Goal: Information Seeking & Learning: Learn about a topic

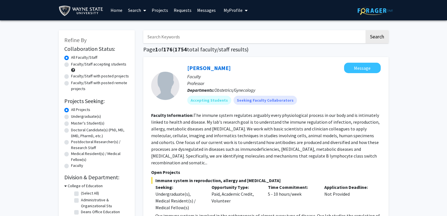
click at [207, 40] on input "Search Keywords" at bounding box center [254, 36] width 222 height 13
click at [208, 40] on input "Search Keywords" at bounding box center [254, 36] width 222 height 13
type input "[PERSON_NAME]"
click at [366, 30] on button "Search" at bounding box center [377, 36] width 23 height 13
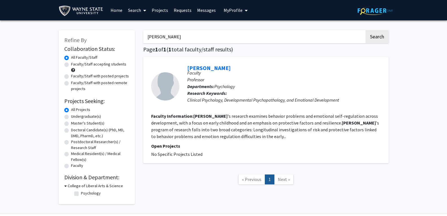
drag, startPoint x: 207, startPoint y: 40, endPoint x: 205, endPoint y: 49, distance: 8.9
click at [121, 41] on div "Refine By Collaboration Status: Collaboration Status All Faculty/Staff Collabor…" at bounding box center [223, 115] width 339 height 180
click at [366, 30] on button "Search" at bounding box center [377, 36] width 23 height 13
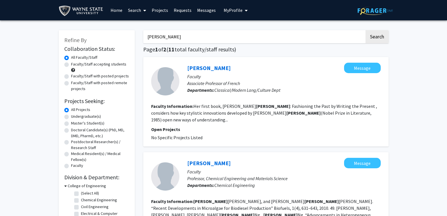
drag, startPoint x: 170, startPoint y: 36, endPoint x: 32, endPoint y: 36, distance: 137.8
click at [366, 30] on button "Search" at bounding box center [377, 36] width 23 height 13
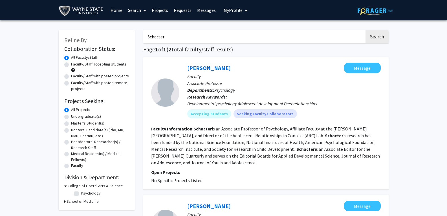
drag, startPoint x: 173, startPoint y: 37, endPoint x: 77, endPoint y: 35, distance: 96.0
click at [78, 35] on div "Refine By Collaboration Status: Collaboration Status All Faculty/Staff Collabor…" at bounding box center [223, 172] width 339 height 295
type input "[PERSON_NAME]"
click at [366, 30] on button "Search" at bounding box center [377, 36] width 23 height 13
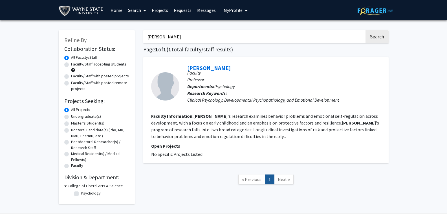
drag, startPoint x: 178, startPoint y: 37, endPoint x: 51, endPoint y: 34, distance: 126.8
click at [51, 34] on div "Refine By Collaboration Status: Collaboration Status All Faculty/Staff Collabor…" at bounding box center [223, 118] width 447 height 196
type input "Stacks"
click at [366, 30] on button "Search" at bounding box center [377, 36] width 23 height 13
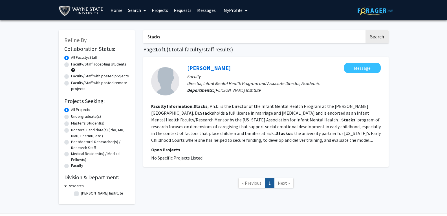
drag, startPoint x: 128, startPoint y: 38, endPoint x: 110, endPoint y: 38, distance: 17.8
click at [110, 38] on div "Refine By Collaboration Status: Collaboration Status All Faculty/Staff Collabor…" at bounding box center [223, 115] width 339 height 180
click at [186, 36] on input "Search Keywords" at bounding box center [254, 36] width 222 height 13
type input "[PERSON_NAME]"
click at [366, 30] on button "Search" at bounding box center [377, 36] width 23 height 13
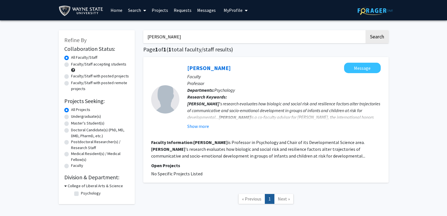
drag, startPoint x: 187, startPoint y: 38, endPoint x: 83, endPoint y: 37, distance: 103.9
click at [83, 37] on div "Refine By Collaboration Status: Collaboration Status All Faculty/Staff Collabor…" at bounding box center [223, 120] width 339 height 191
click at [366, 30] on button "Search" at bounding box center [377, 36] width 23 height 13
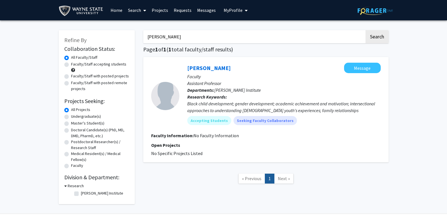
drag, startPoint x: 177, startPoint y: 36, endPoint x: 60, endPoint y: 36, distance: 116.9
click at [60, 36] on div "Refine By Collaboration Status: Collaboration Status All Faculty/Staff Collabor…" at bounding box center [223, 115] width 339 height 180
type input "Schacter"
click at [366, 30] on button "Search" at bounding box center [377, 36] width 23 height 13
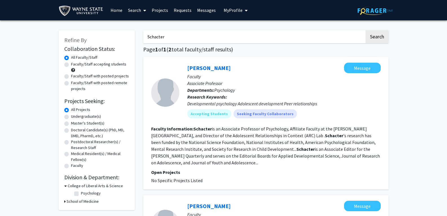
drag, startPoint x: 178, startPoint y: 36, endPoint x: 125, endPoint y: 34, distance: 52.6
click at [123, 36] on div "Refine By Collaboration Status: Collaboration Status All Faculty/Staff Collabor…" at bounding box center [223, 172] width 339 height 295
click at [366, 30] on button "Search" at bounding box center [377, 36] width 23 height 13
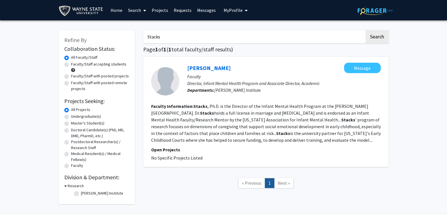
drag, startPoint x: 107, startPoint y: 39, endPoint x: 60, endPoint y: 38, distance: 46.6
click at [60, 38] on div "Refine By Collaboration Status: Collaboration Status All Faculty/Staff Collabor…" at bounding box center [223, 115] width 339 height 180
type input "[PERSON_NAME]"
click at [366, 30] on button "Search" at bounding box center [377, 36] width 23 height 13
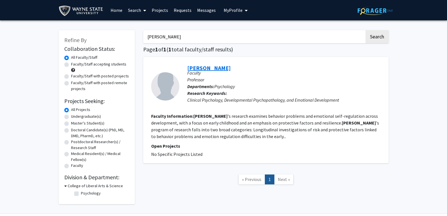
click at [231, 69] on link "[PERSON_NAME]" at bounding box center [208, 67] width 43 height 7
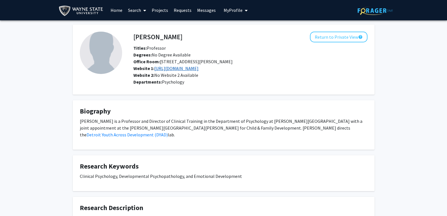
click at [177, 70] on link "[URL][DOMAIN_NAME]" at bounding box center [176, 68] width 44 height 6
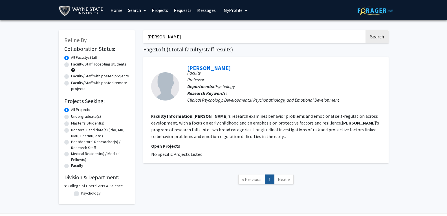
drag, startPoint x: 88, startPoint y: 35, endPoint x: 42, endPoint y: 36, distance: 45.7
click at [41, 36] on div "Refine By Collaboration Status: Collaboration Status All Faculty/Staff Collabor…" at bounding box center [223, 118] width 447 height 196
type input "Stacks"
click at [366, 30] on button "Search" at bounding box center [377, 36] width 23 height 13
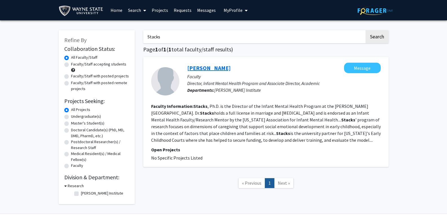
click at [205, 67] on link "[PERSON_NAME]" at bounding box center [208, 67] width 43 height 7
drag, startPoint x: 176, startPoint y: 38, endPoint x: 27, endPoint y: 34, distance: 149.1
click at [27, 34] on div "Refine By Collaboration Status: Collaboration Status All Faculty/Staff Collabor…" at bounding box center [223, 118] width 447 height 196
type input "[PERSON_NAME]"
click at [366, 30] on button "Search" at bounding box center [377, 36] width 23 height 13
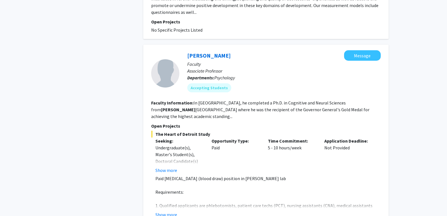
scroll to position [395, 0]
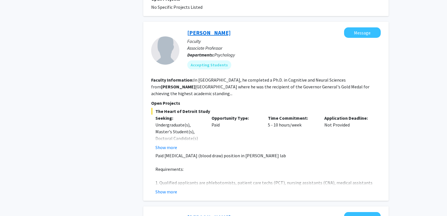
click at [208, 29] on link "[PERSON_NAME]" at bounding box center [208, 32] width 43 height 7
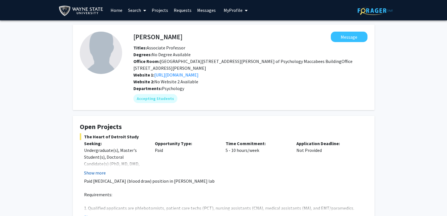
click at [93, 174] on button "Show more" at bounding box center [95, 172] width 22 height 7
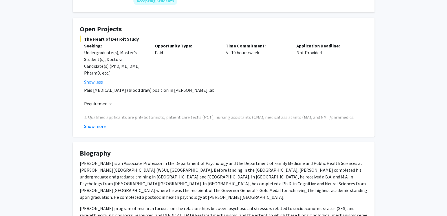
scroll to position [56, 0]
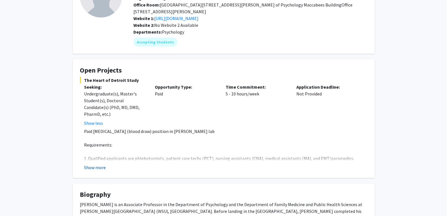
click at [95, 168] on button "Show more" at bounding box center [95, 167] width 22 height 7
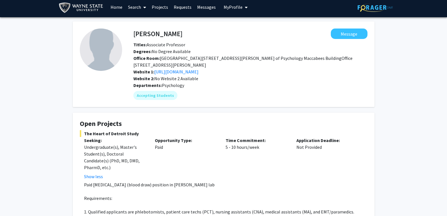
scroll to position [0, 0]
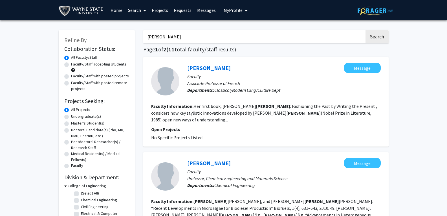
drag, startPoint x: 174, startPoint y: 37, endPoint x: 90, endPoint y: 36, distance: 84.1
type input "[PERSON_NAME]"
click at [366, 30] on button "Search" at bounding box center [377, 36] width 23 height 13
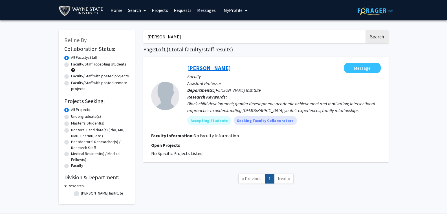
click at [211, 68] on link "[PERSON_NAME]" at bounding box center [208, 67] width 43 height 7
drag, startPoint x: 174, startPoint y: 36, endPoint x: 62, endPoint y: 32, distance: 111.9
click at [62, 32] on div "Refine By Collaboration Status: Collaboration Status All Faculty/Staff Collabor…" at bounding box center [223, 115] width 339 height 180
type input "child maltreatment"
click at [366, 30] on button "Search" at bounding box center [377, 36] width 23 height 13
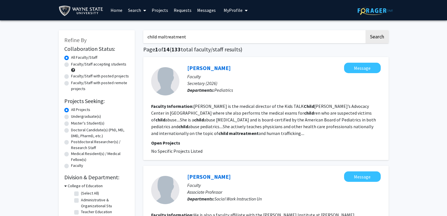
click at [71, 64] on label "Faculty/Staff accepting students" at bounding box center [98, 64] width 55 height 6
click at [71, 64] on input "Faculty/Staff accepting students" at bounding box center [73, 63] width 4 height 4
radio input "true"
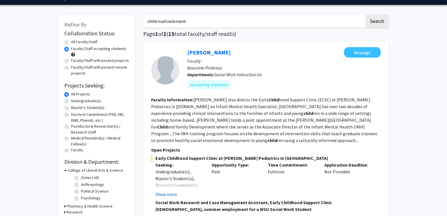
scroll to position [28, 0]
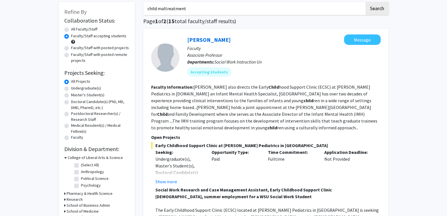
click at [164, 181] on button "Show more" at bounding box center [167, 181] width 22 height 7
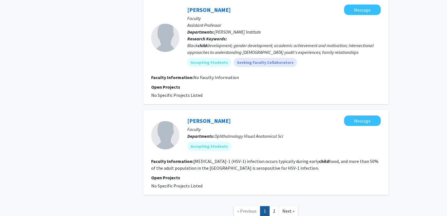
scroll to position [1200, 0]
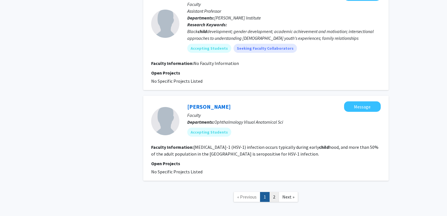
click at [275, 192] on link "2" at bounding box center [275, 197] width 10 height 10
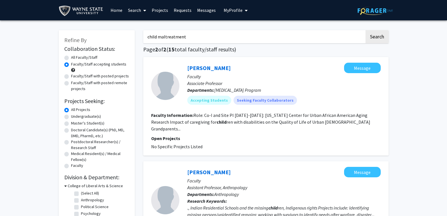
drag, startPoint x: 191, startPoint y: 36, endPoint x: 159, endPoint y: 38, distance: 31.4
click at [159, 38] on input "child maltreatment" at bounding box center [254, 36] width 222 height 13
type input "[MEDICAL_DATA]"
click at [366, 30] on button "Search" at bounding box center [377, 36] width 23 height 13
radio input "true"
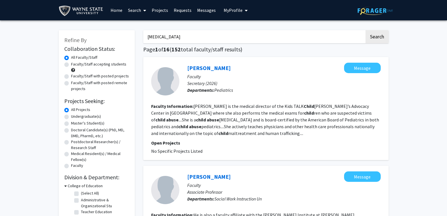
click at [71, 64] on label "Faculty/Staff accepting students" at bounding box center [98, 64] width 55 height 6
click at [71, 64] on input "Faculty/Staff accepting students" at bounding box center [73, 63] width 4 height 4
radio input "true"
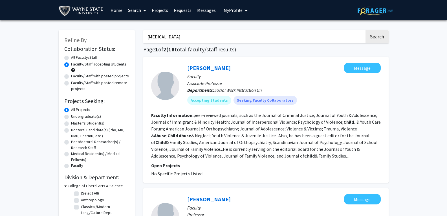
drag, startPoint x: 174, startPoint y: 38, endPoint x: 124, endPoint y: 38, distance: 50.2
type input "clinical psychology"
click at [366, 30] on button "Search" at bounding box center [377, 36] width 23 height 13
radio input "true"
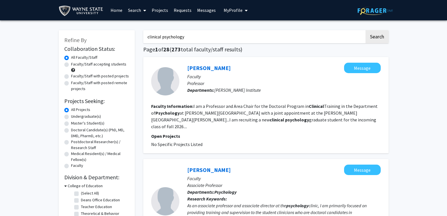
click at [71, 65] on label "Faculty/Staff accepting students" at bounding box center [98, 64] width 55 height 6
click at [71, 65] on input "Faculty/Staff accepting students" at bounding box center [73, 63] width 4 height 4
radio input "true"
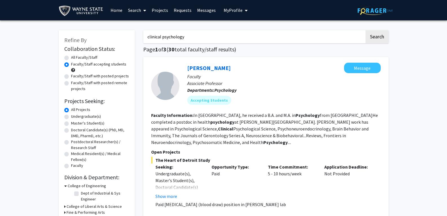
drag, startPoint x: 192, startPoint y: 38, endPoint x: 34, endPoint y: 40, distance: 157.5
type input "parenting"
click at [366, 30] on button "Search" at bounding box center [377, 36] width 23 height 13
radio input "true"
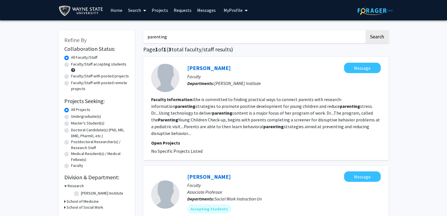
click at [72, 64] on label "Faculty/Staff accepting students" at bounding box center [98, 64] width 55 height 6
click at [72, 64] on input "Faculty/Staff accepting students" at bounding box center [73, 63] width 4 height 4
radio input "true"
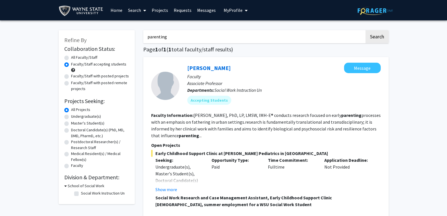
click at [69, 56] on div "All Faculty/Staff" at bounding box center [96, 57] width 65 height 7
click at [71, 58] on label "All Faculty/Staff" at bounding box center [84, 57] width 26 height 6
click at [71, 58] on input "All Faculty/Staff" at bounding box center [73, 56] width 4 height 4
radio input "true"
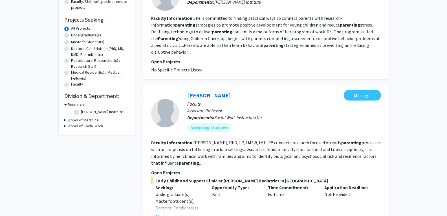
scroll to position [85, 0]
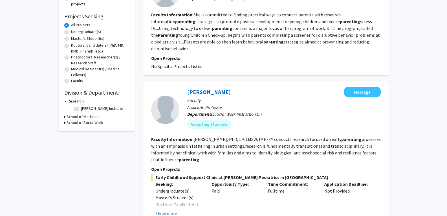
click at [81, 108] on label "[PERSON_NAME] Institute" at bounding box center [102, 109] width 42 height 6
click at [81, 108] on input "[PERSON_NAME] Institute" at bounding box center [83, 108] width 4 height 4
checkbox input "true"
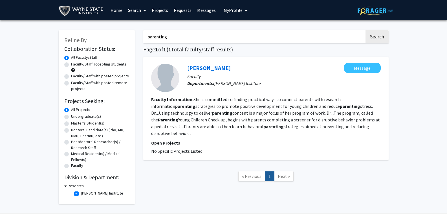
click at [145, 11] on icon at bounding box center [144, 10] width 3 height 5
click at [87, 11] on img at bounding box center [82, 11] width 47 height 13
